Goal: Information Seeking & Learning: Find specific fact

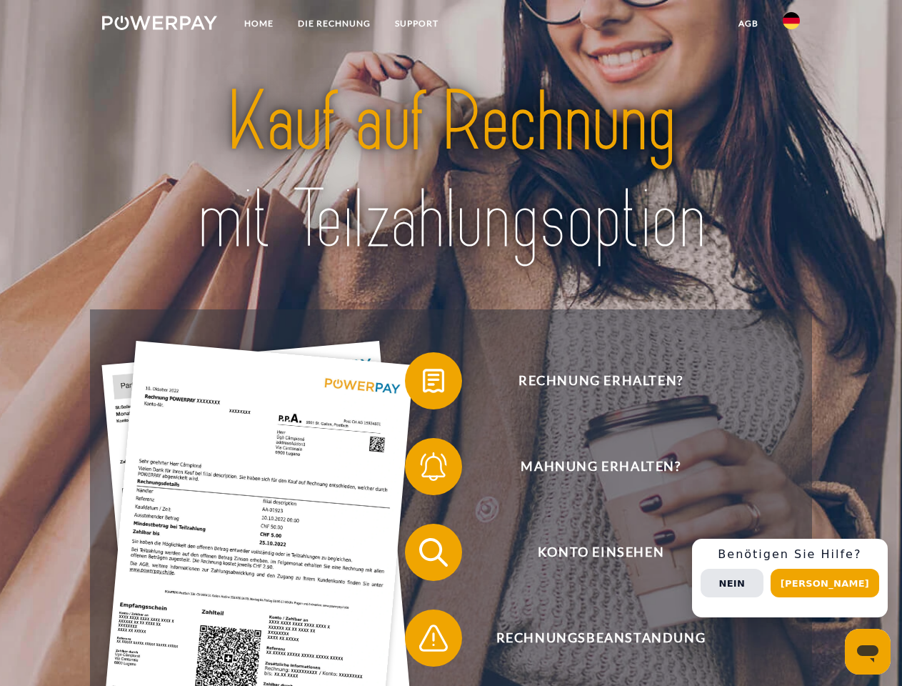
click at [159, 25] on img at bounding box center [159, 23] width 115 height 14
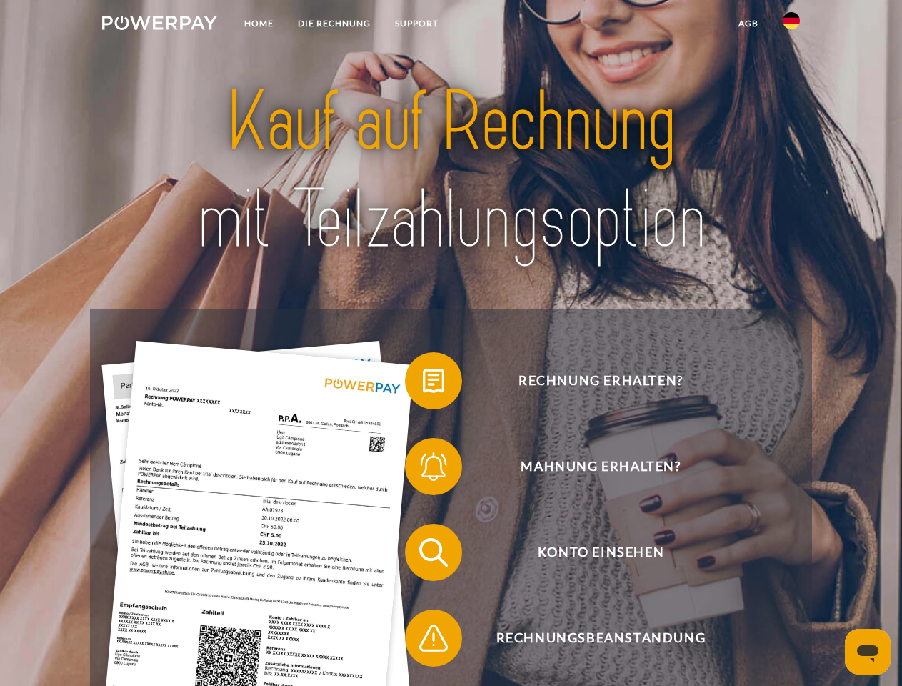
click at [792, 25] on img at bounding box center [791, 20] width 17 height 17
click at [748, 24] on link "agb" at bounding box center [749, 24] width 44 height 26
click at [423, 384] on span at bounding box center [412, 380] width 71 height 71
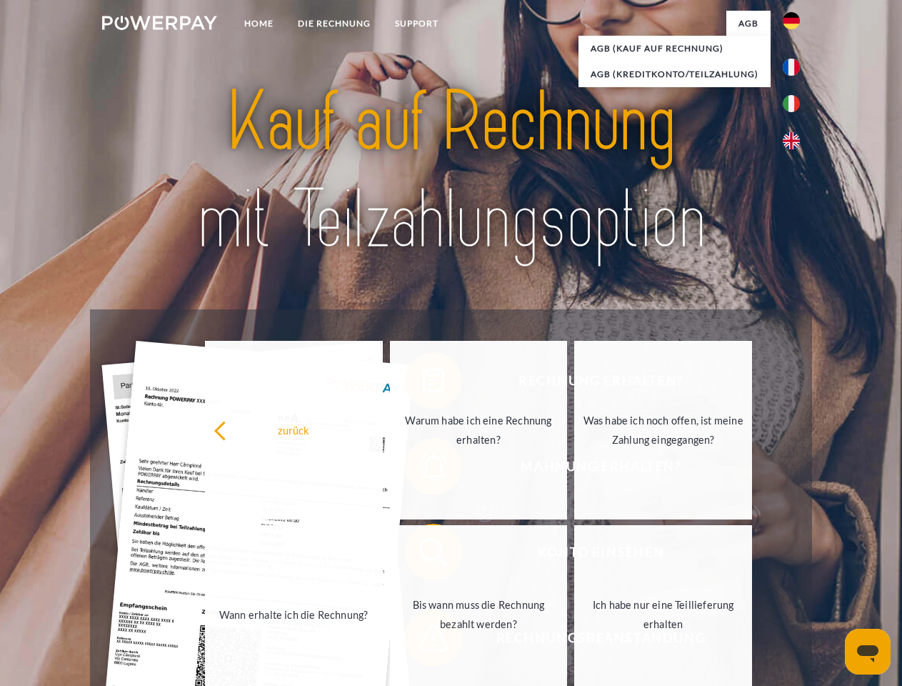
click at [383, 555] on link "Wann erhalte ich die Rechnung?" at bounding box center [294, 614] width 178 height 179
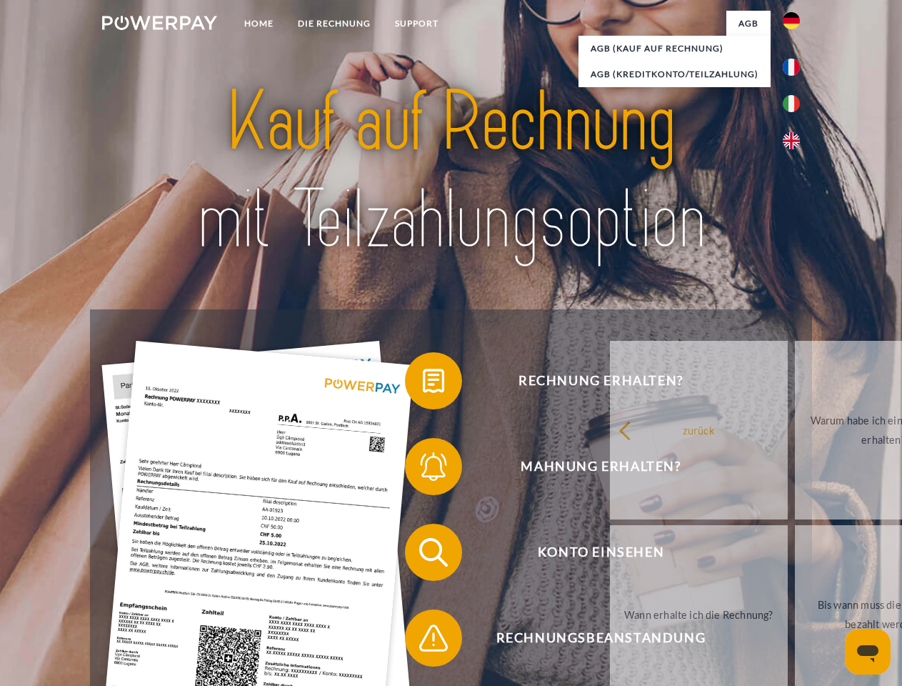
click at [423, 641] on span at bounding box center [412, 637] width 71 height 71
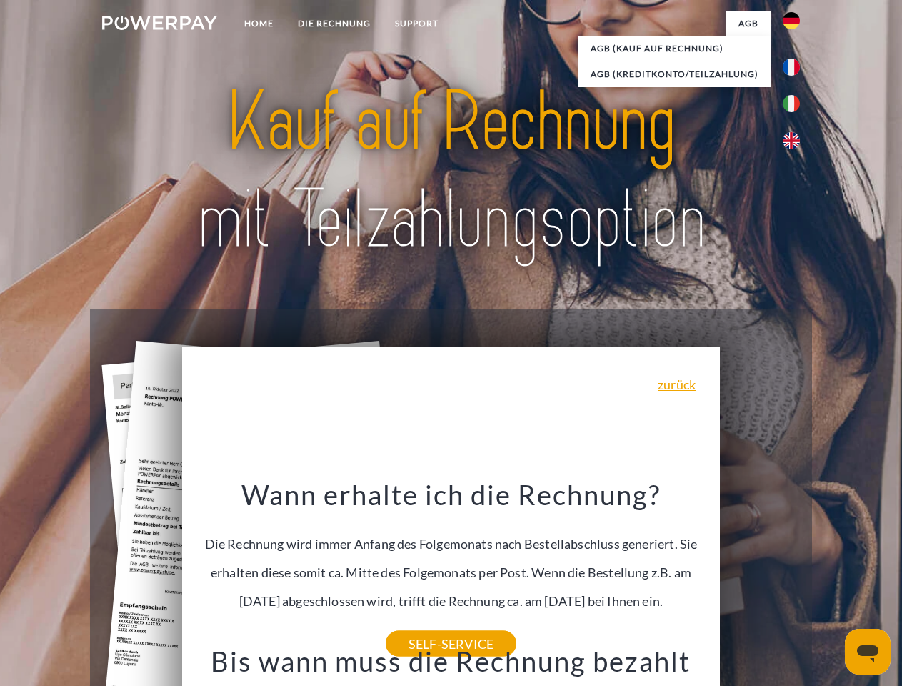
click at [760, 581] on span "Konto einsehen" at bounding box center [601, 552] width 350 height 57
click at [830, 583] on header "Home DIE RECHNUNG SUPPORT" at bounding box center [451, 493] width 902 height 987
